Goal: Task Accomplishment & Management: Complete application form

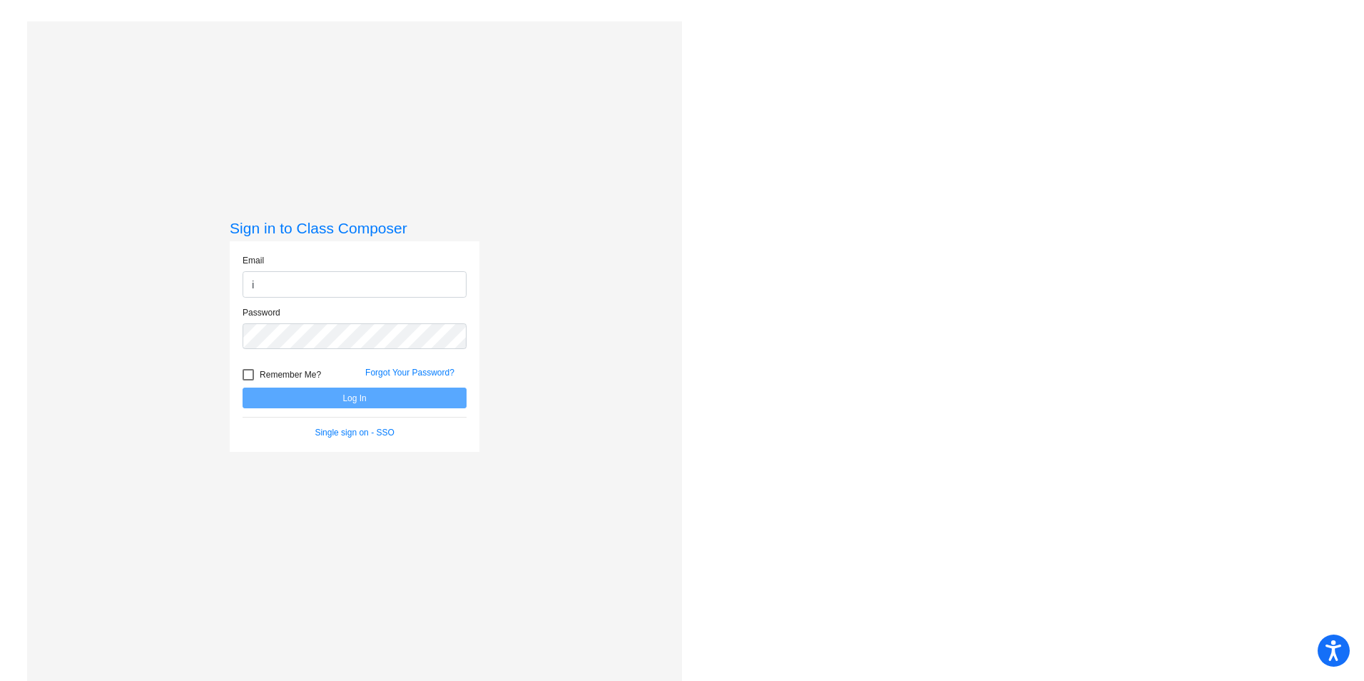
type input "[PERSON_NAME][EMAIL_ADDRESS][PERSON_NAME][DOMAIN_NAME]"
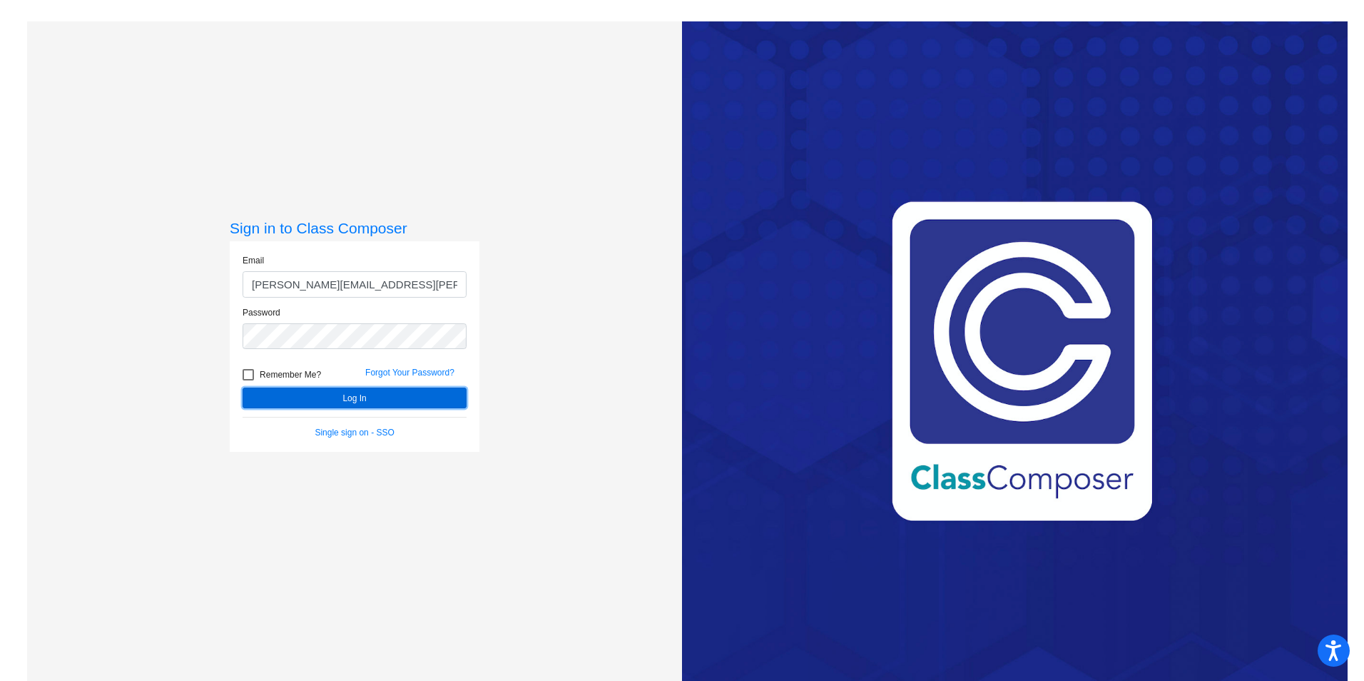
click at [417, 403] on button "Log In" at bounding box center [355, 398] width 224 height 21
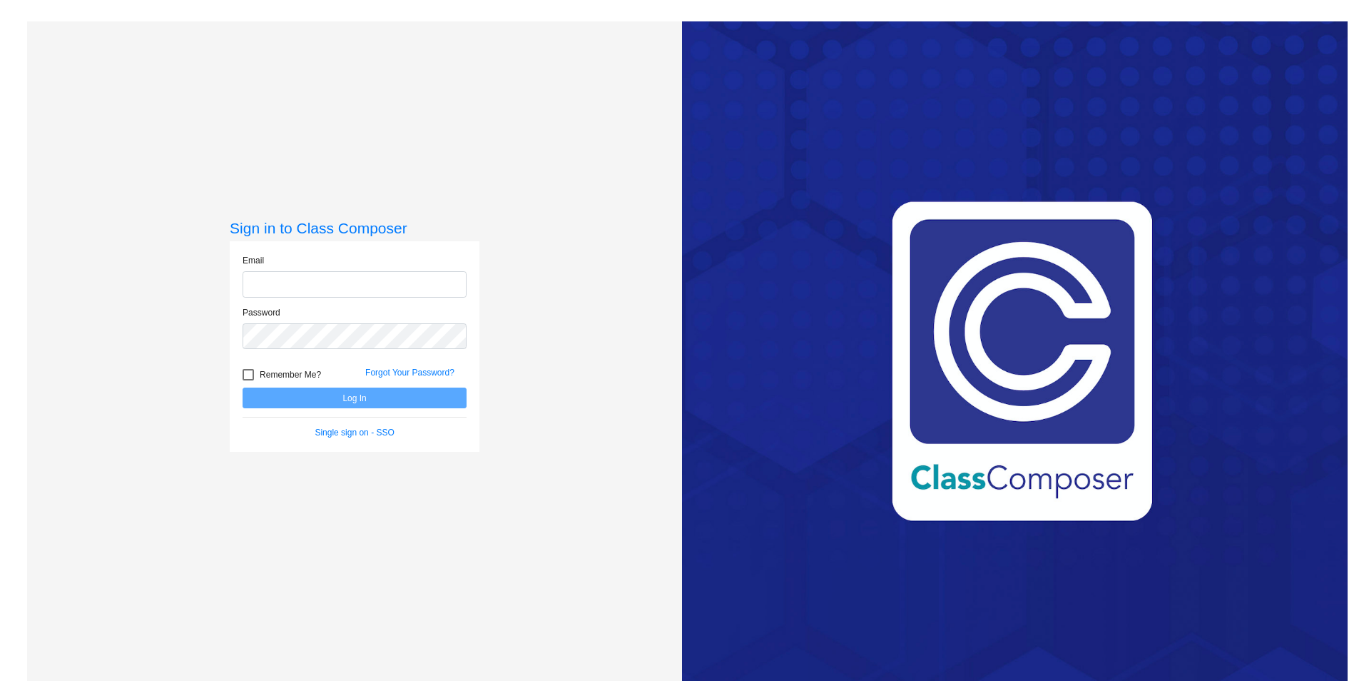
click at [442, 283] on input "email" at bounding box center [355, 284] width 224 height 26
type input "[PERSON_NAME][EMAIL_ADDRESS][PERSON_NAME][DOMAIN_NAME]"
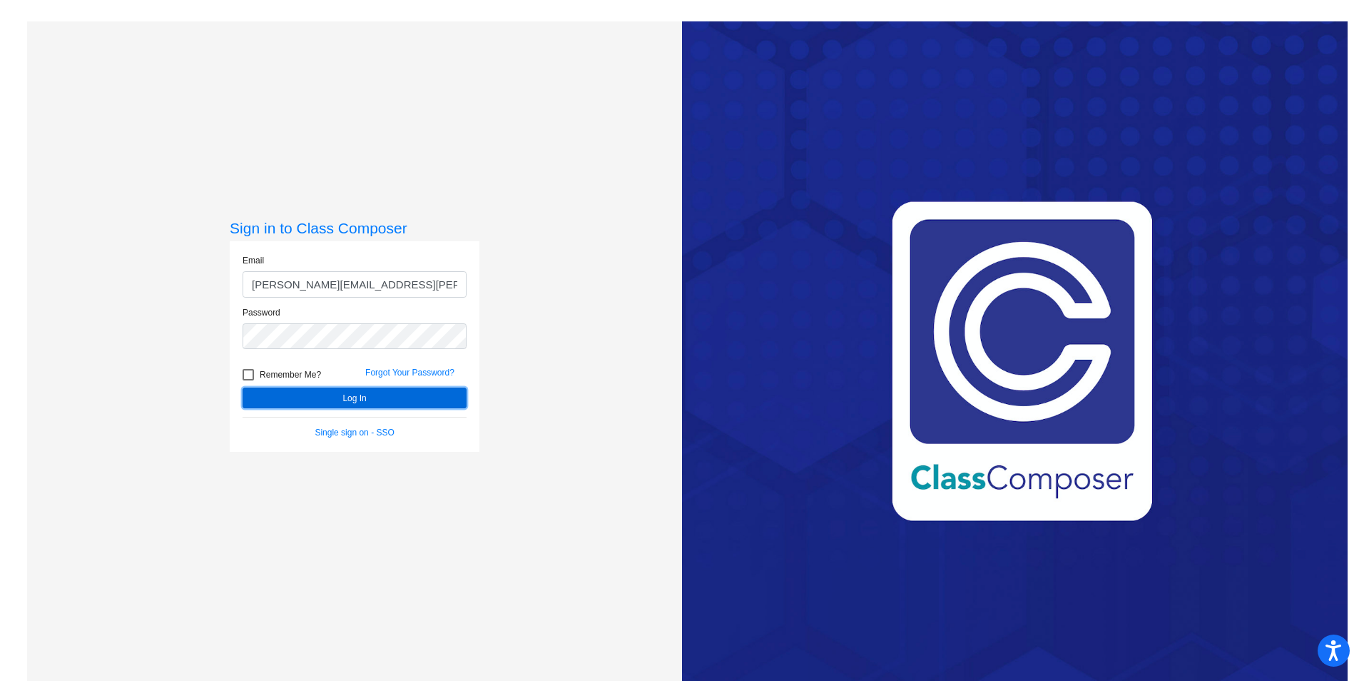
click at [336, 395] on button "Log In" at bounding box center [355, 398] width 224 height 21
click at [87, 361] on div "Sign in to Class Composer Email [PERSON_NAME][EMAIL_ADDRESS][PERSON_NAME][DOMAI…" at bounding box center [354, 361] width 655 height 681
click at [370, 400] on button "Log In" at bounding box center [355, 398] width 224 height 21
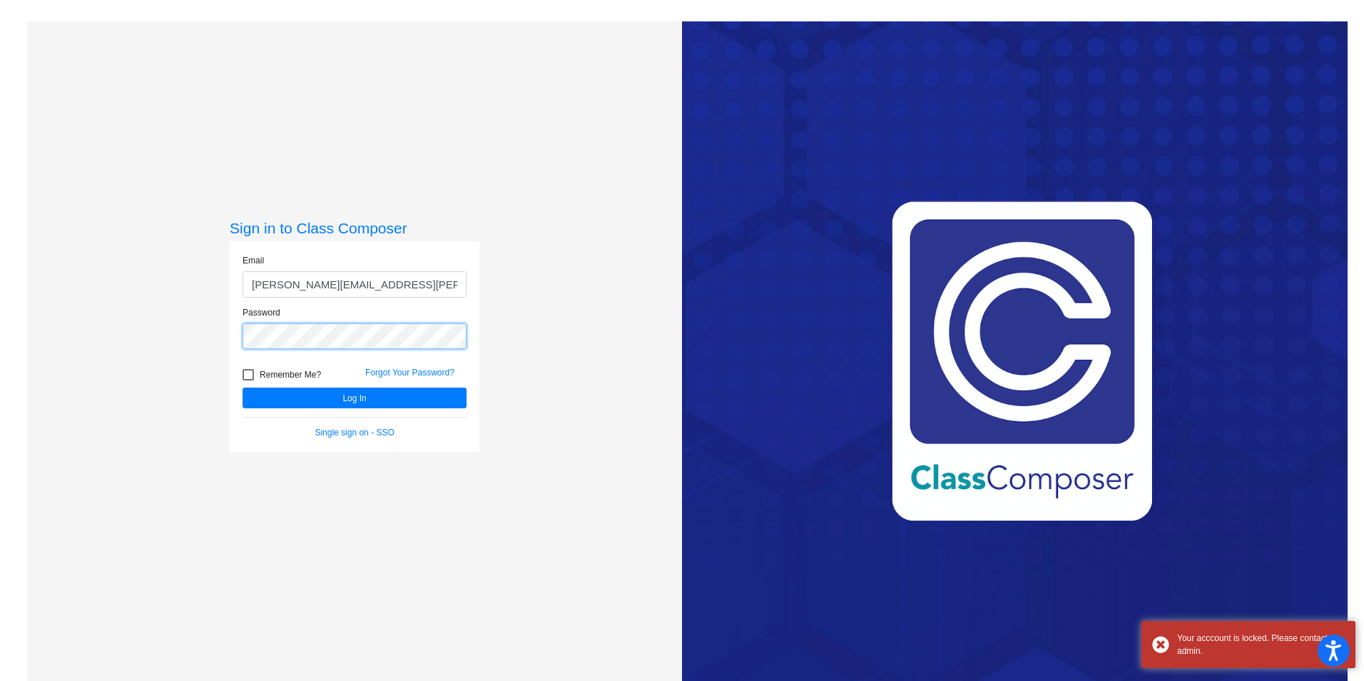
click at [0, 339] on mat-sidenav-content "Sign in to Class Composer Email [PERSON_NAME][EMAIL_ADDRESS][PERSON_NAME][DOMAI…" at bounding box center [682, 340] width 1364 height 681
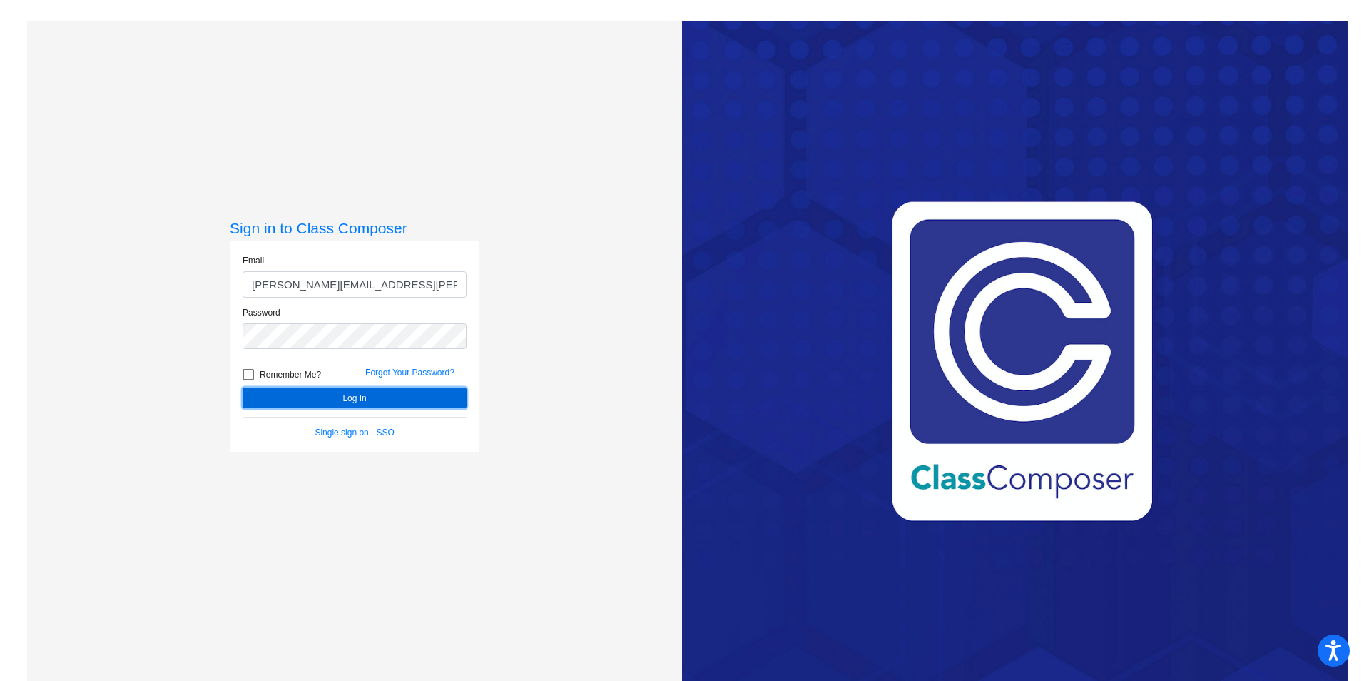
click at [278, 392] on button "Log In" at bounding box center [355, 398] width 224 height 21
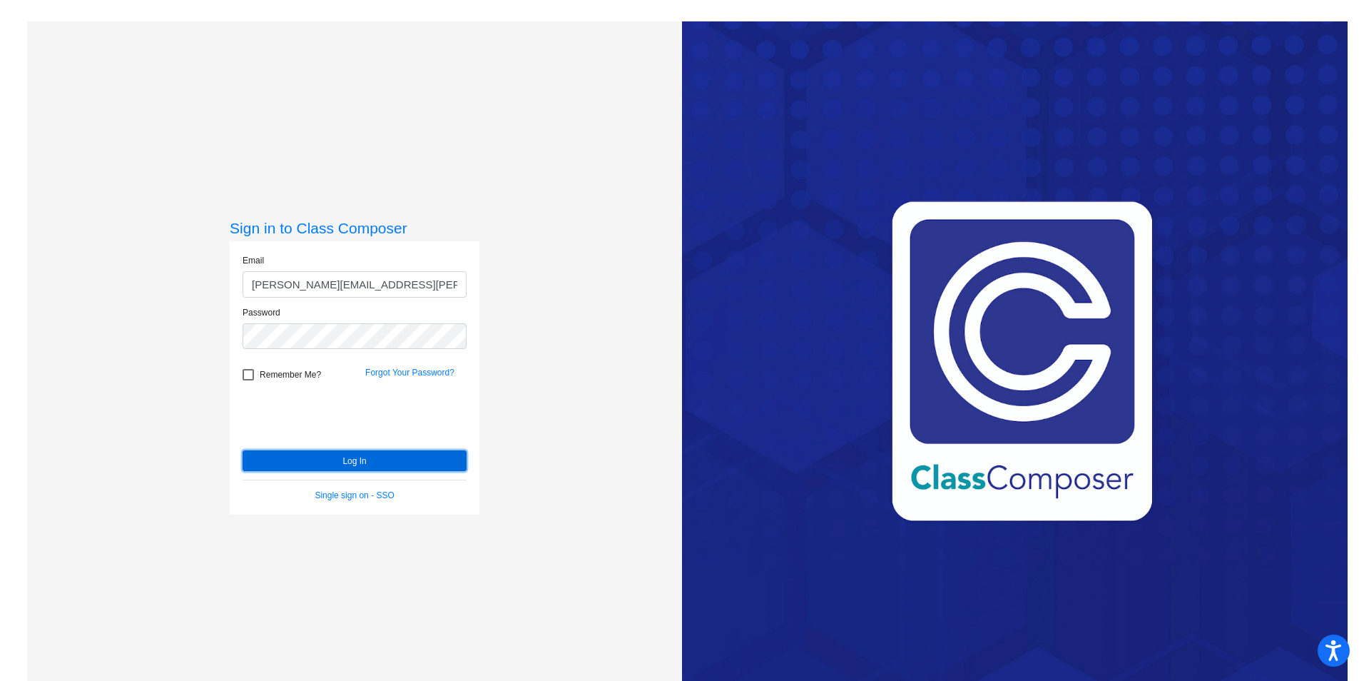
click at [416, 462] on button "Log In" at bounding box center [355, 460] width 224 height 21
click at [315, 463] on button "Log In" at bounding box center [355, 460] width 224 height 21
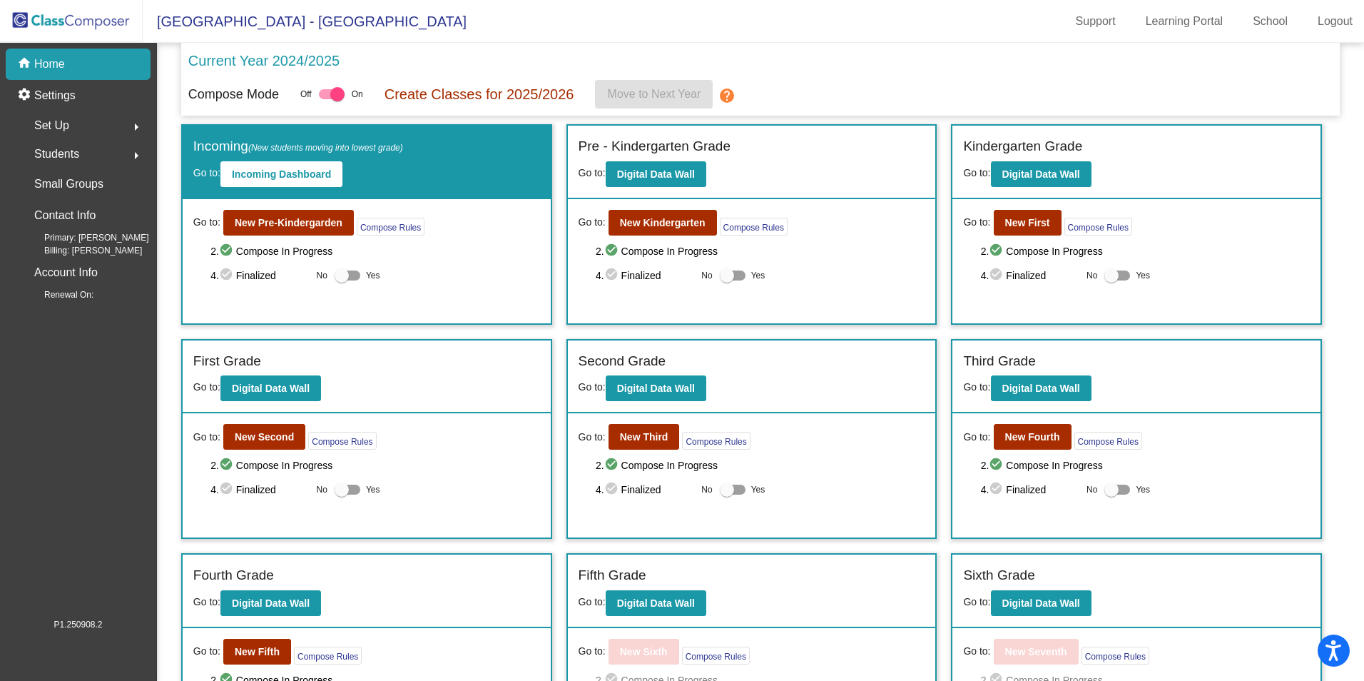
scroll to position [288, 0]
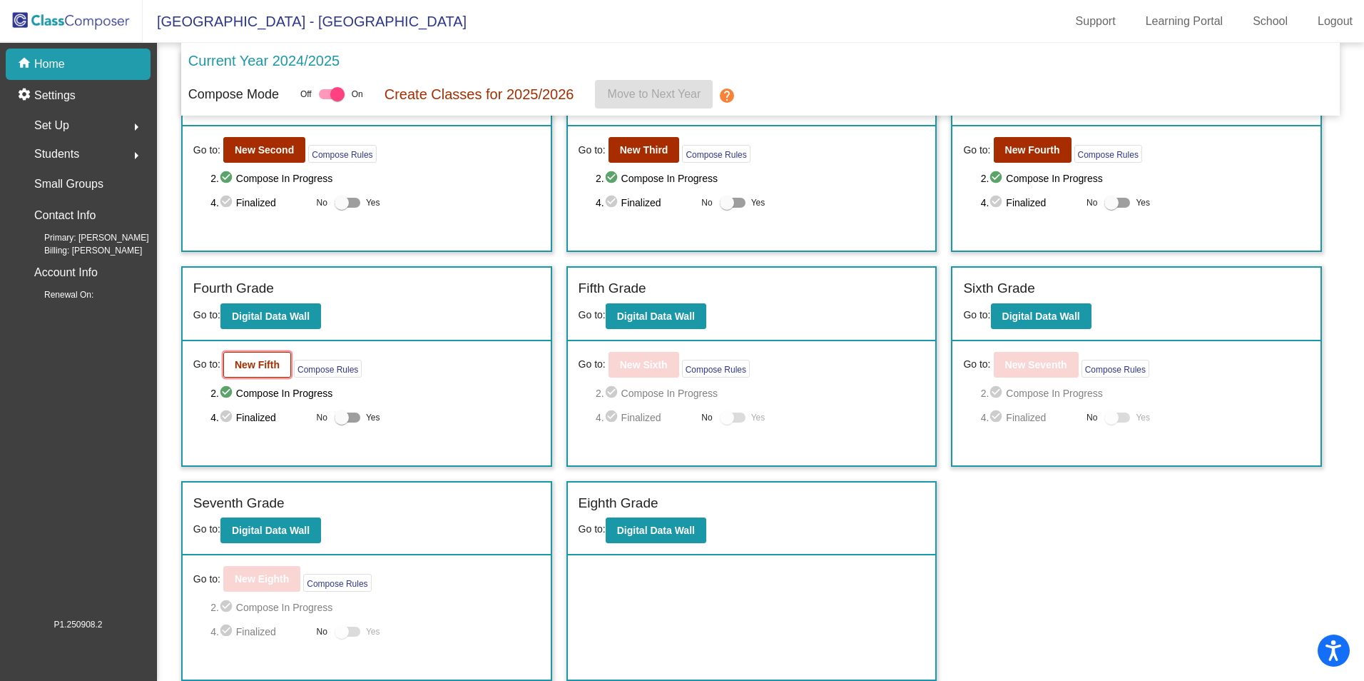
click at [257, 363] on b "New Fifth" at bounding box center [257, 364] width 45 height 11
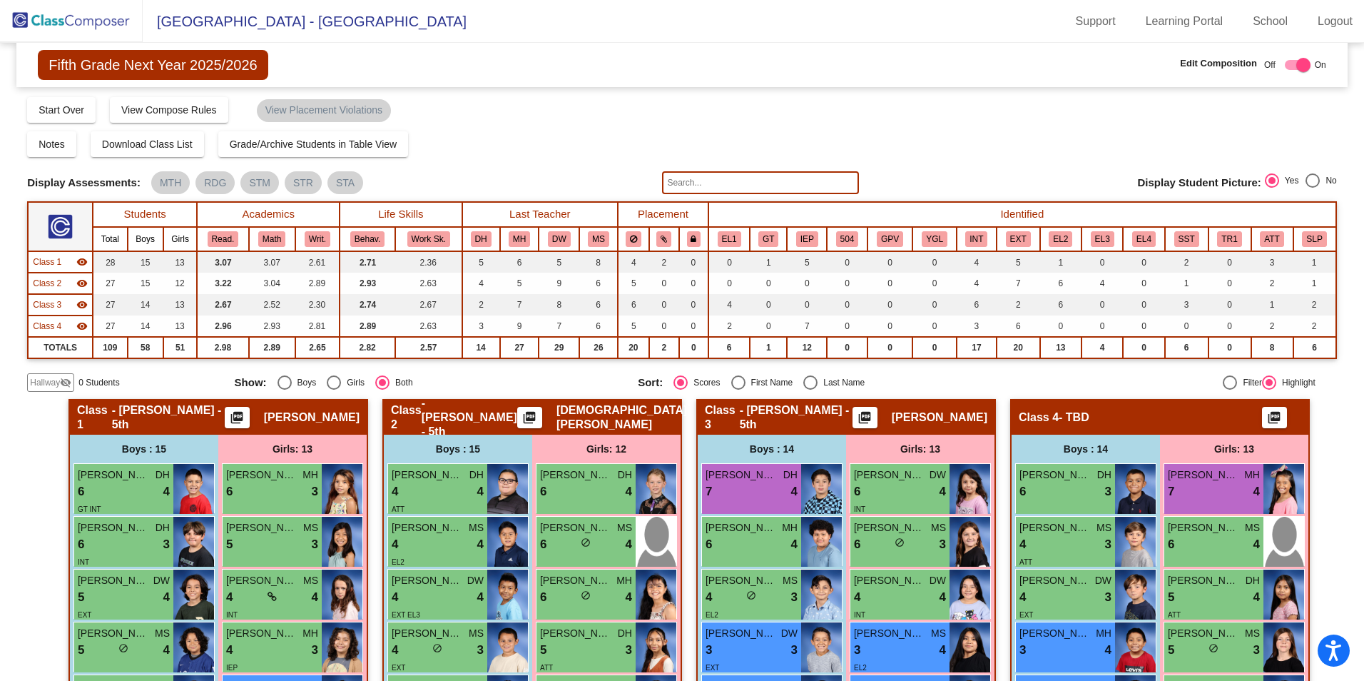
click at [49, 379] on span "Hallway" at bounding box center [45, 382] width 30 height 13
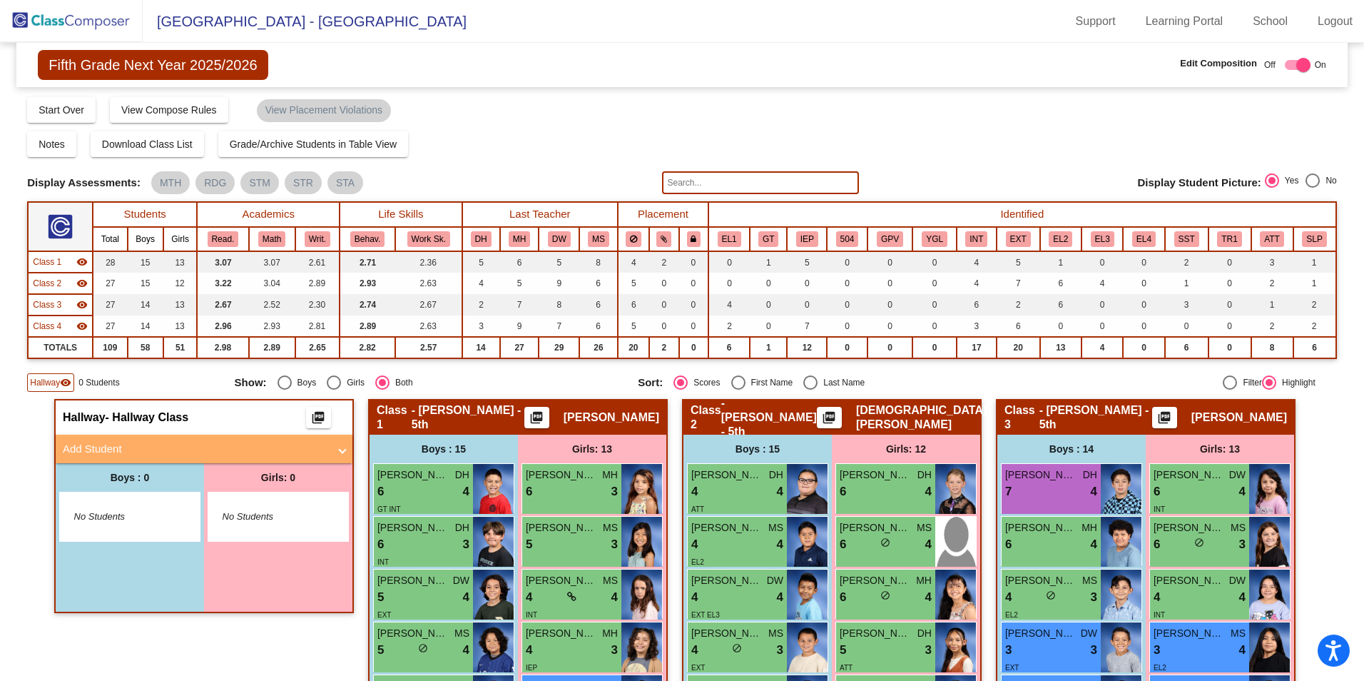
click at [108, 447] on mat-panel-title "Add Student" at bounding box center [195, 449] width 265 height 16
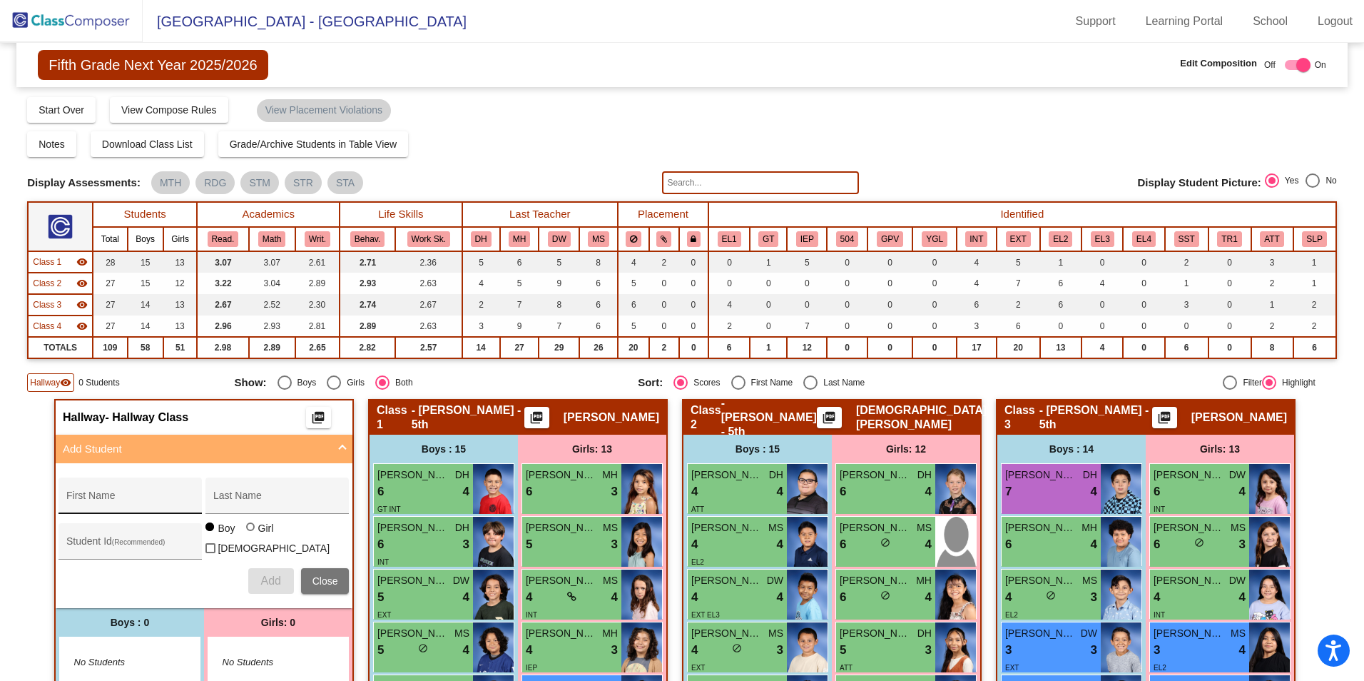
click at [126, 495] on input "First Name" at bounding box center [130, 500] width 128 height 11
type input "Diamond"
type input "[PERSON_NAME]"
type input "361742"
click at [247, 531] on div at bounding box center [250, 526] width 9 height 9
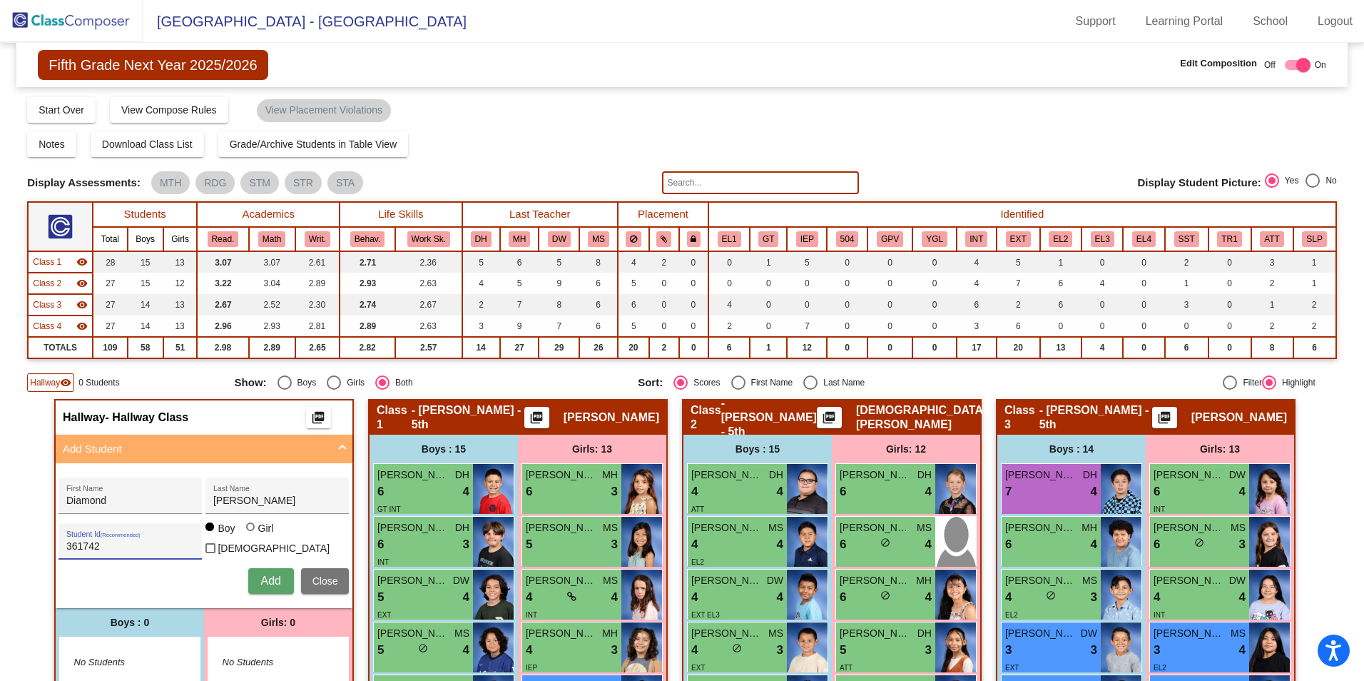
click at [251, 535] on input "Girl" at bounding box center [251, 534] width 1 height 1
radio input "true"
click at [279, 577] on button "Add" at bounding box center [271, 581] width 46 height 26
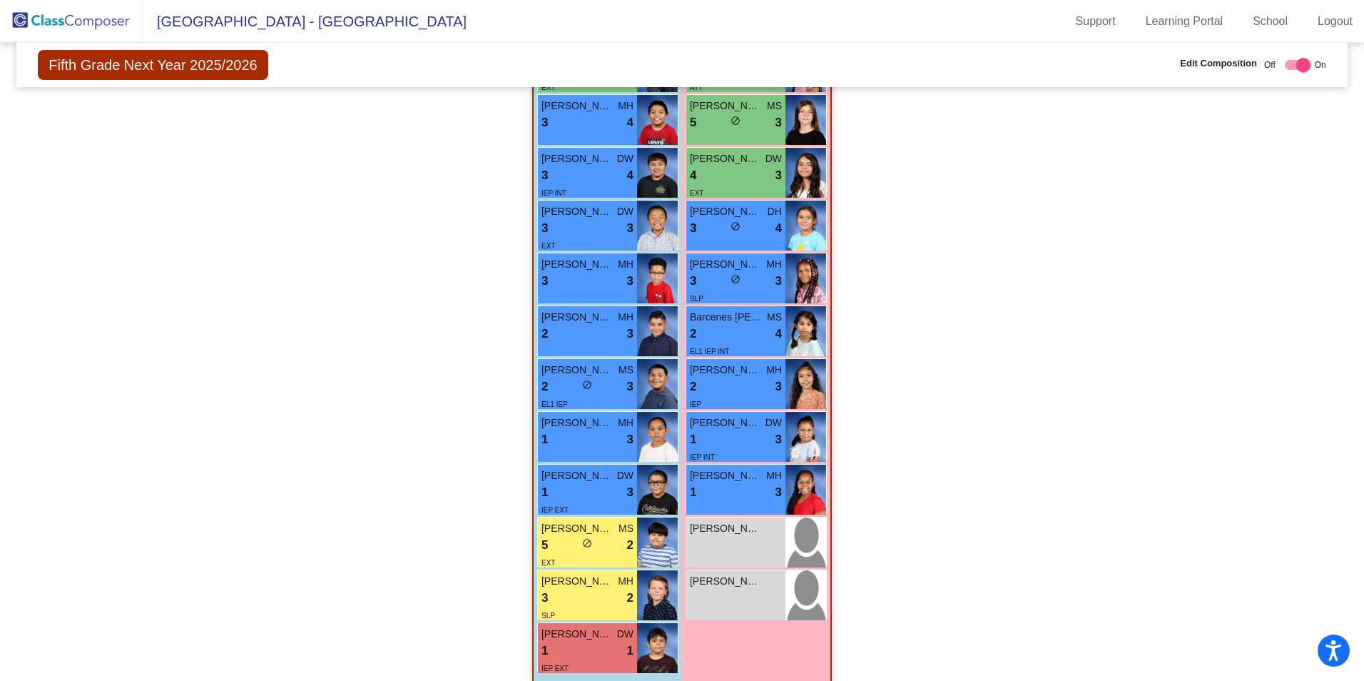
scroll to position [1424, 0]
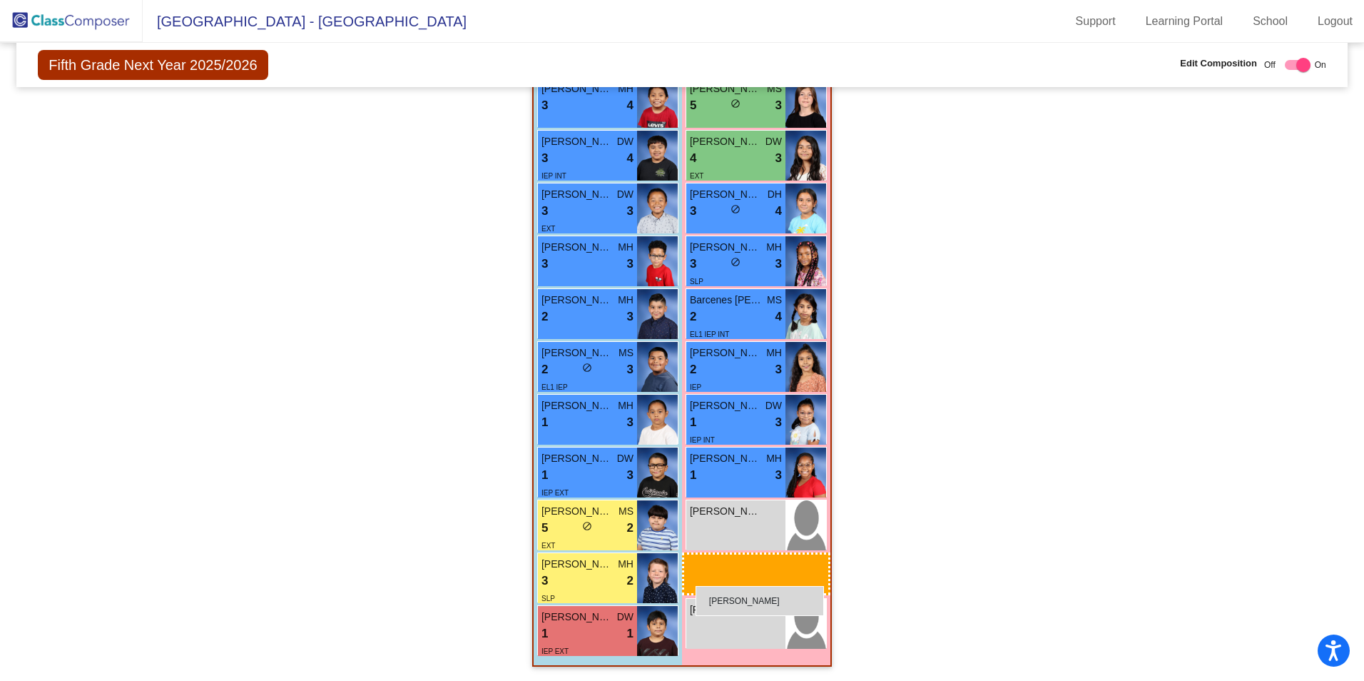
drag, startPoint x: 253, startPoint y: 162, endPoint x: 696, endPoint y: 586, distance: 612.7
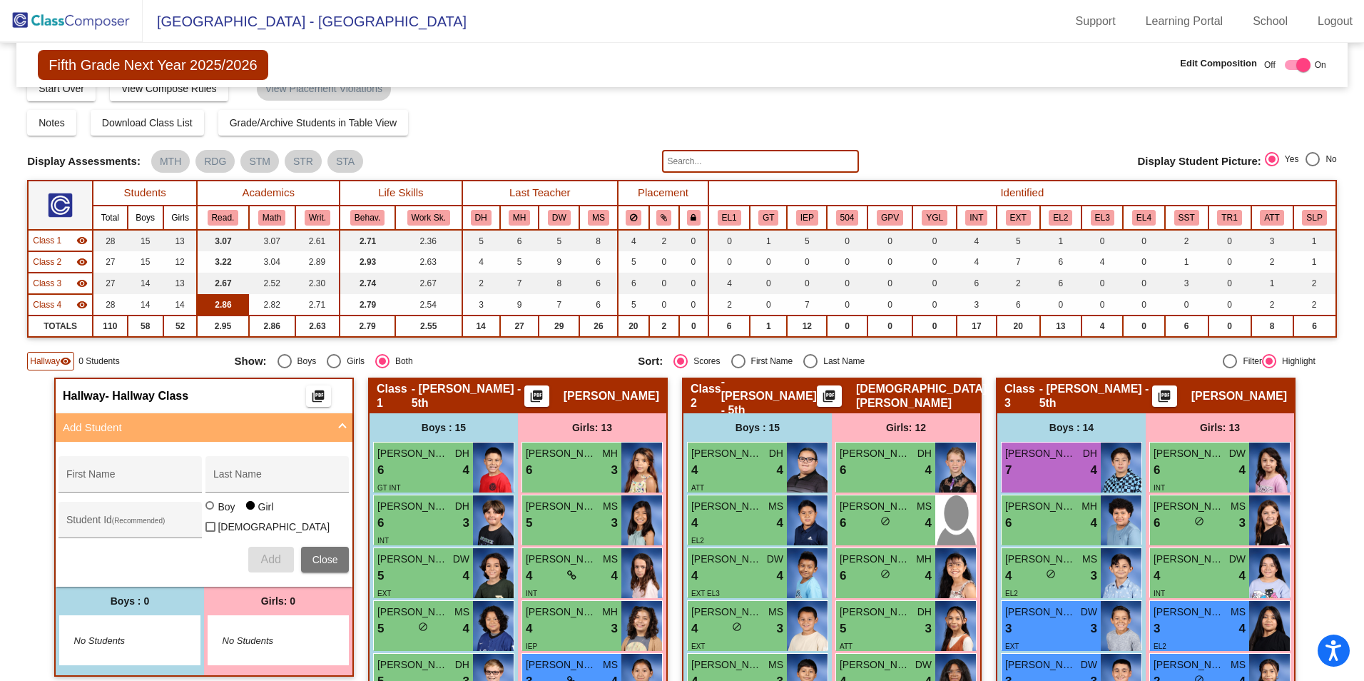
scroll to position [0, 0]
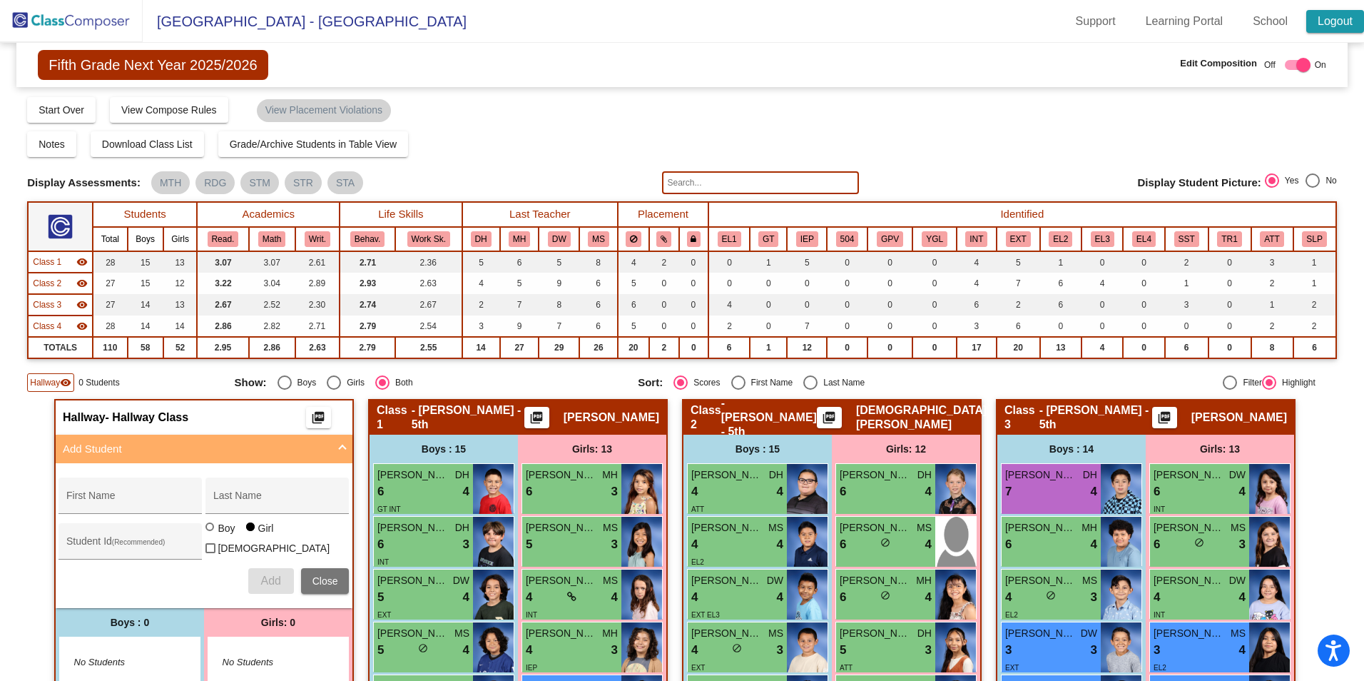
click at [1347, 25] on link "Logout" at bounding box center [1336, 21] width 58 height 23
